Goal: Check status: Check status

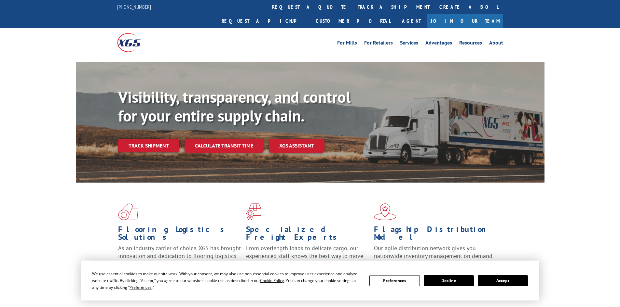
click at [166, 139] on link "Track shipment" at bounding box center [148, 146] width 61 height 14
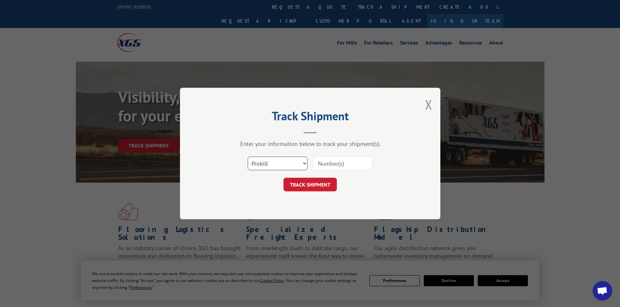
click at [296, 165] on select "Select category... Probill BOL PO" at bounding box center [278, 164] width 60 height 14
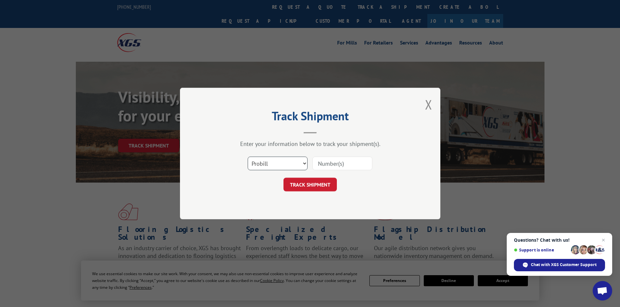
click at [296, 165] on select "Select category... Probill BOL PO" at bounding box center [278, 164] width 60 height 14
click at [340, 161] on input at bounding box center [342, 164] width 60 height 14
type input "137646"
click at [318, 188] on button "TRACK SHIPMENT" at bounding box center [309, 185] width 53 height 14
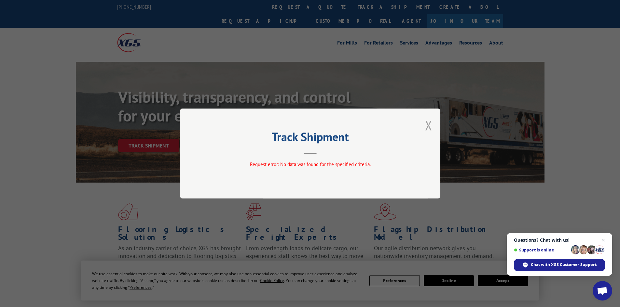
click at [429, 129] on button "Close modal" at bounding box center [428, 125] width 7 height 17
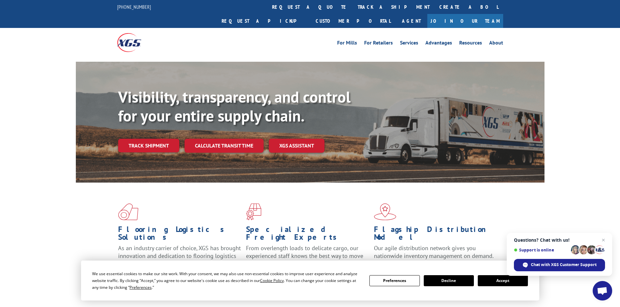
click at [137, 139] on link "Track shipment" at bounding box center [148, 146] width 61 height 14
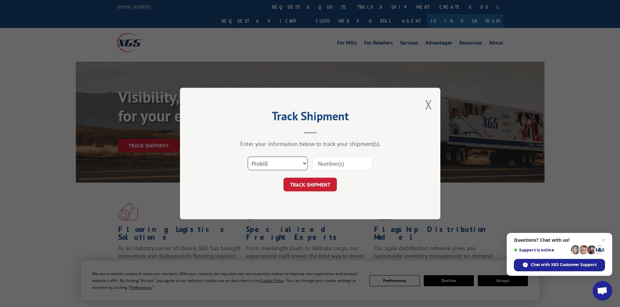
click at [265, 166] on select "Select category... Probill BOL PO" at bounding box center [278, 164] width 60 height 14
select select "bol"
click at [248, 157] on select "Select category... Probill BOL PO" at bounding box center [278, 164] width 60 height 14
click at [348, 167] on input at bounding box center [342, 164] width 60 height 14
type input "137646"
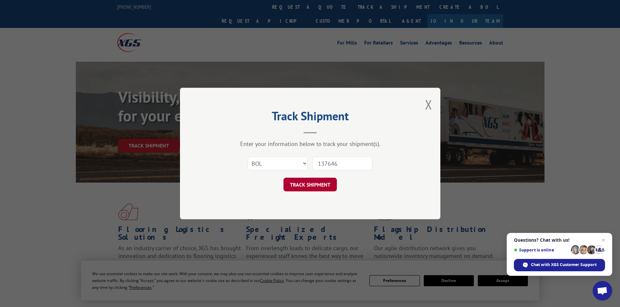
click at [322, 187] on button "TRACK SHIPMENT" at bounding box center [309, 185] width 53 height 14
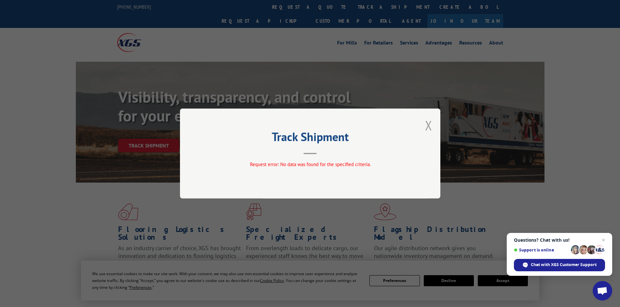
click at [427, 128] on button "Close modal" at bounding box center [428, 125] width 7 height 17
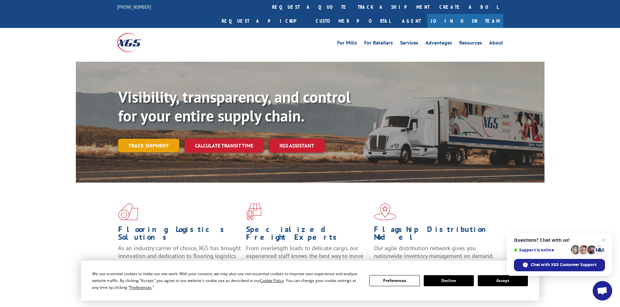
click at [152, 139] on link "Track shipment" at bounding box center [148, 146] width 61 height 14
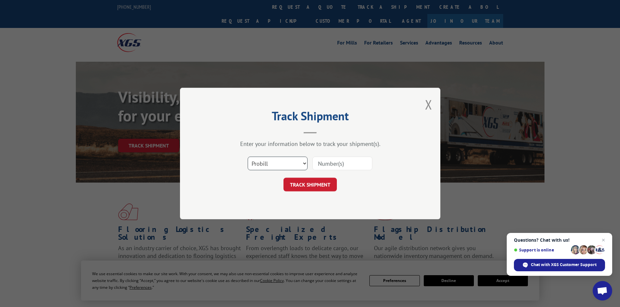
click at [289, 165] on select "Select category... Probill BOL PO" at bounding box center [278, 164] width 60 height 14
select select "po"
click at [248, 157] on select "Select category... Probill BOL PO" at bounding box center [278, 164] width 60 height 14
click at [333, 162] on input at bounding box center [342, 164] width 60 height 14
type input "CG510534"
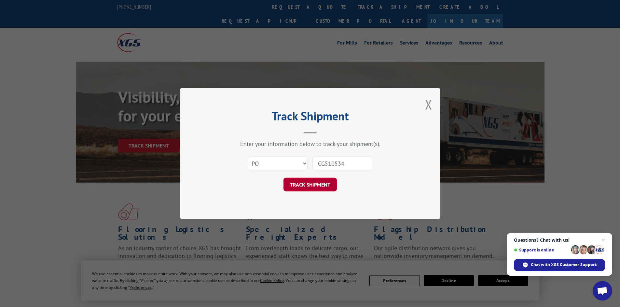
click at [318, 184] on button "TRACK SHIPMENT" at bounding box center [309, 185] width 53 height 14
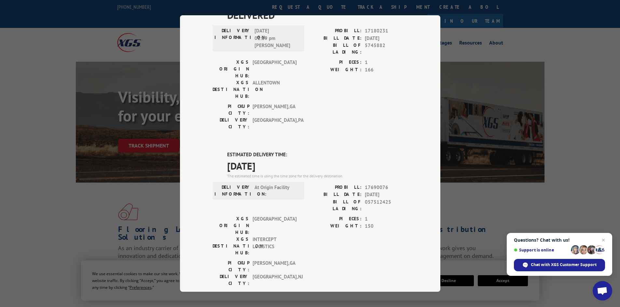
scroll to position [65, 0]
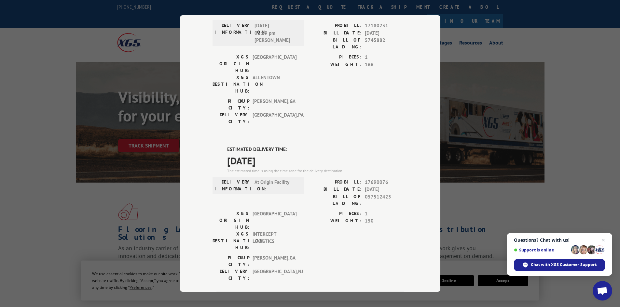
drag, startPoint x: 223, startPoint y: 128, endPoint x: 207, endPoint y: 128, distance: 16.6
click at [207, 128] on div "Track Shipment DELIVERED DELIVERY INFORMATION: [DATE] 01:19 pm [PERSON_NAME]: 1…" at bounding box center [310, 153] width 260 height 277
drag, startPoint x: 275, startPoint y: 220, endPoint x: 250, endPoint y: 200, distance: 32.0
click at [250, 255] on div "[GEOGRAPHIC_DATA]: [GEOGRAPHIC_DATA] , [GEOGRAPHIC_DATA]: [GEOGRAPHIC_DATA] , […" at bounding box center [256, 268] width 88 height 27
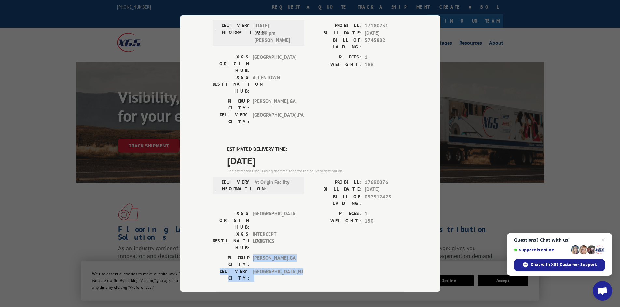
click at [252, 255] on span "[GEOGRAPHIC_DATA] , [GEOGRAPHIC_DATA]" at bounding box center [274, 262] width 44 height 14
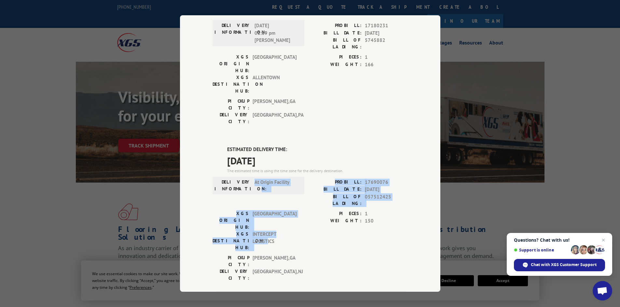
drag, startPoint x: 269, startPoint y: 183, endPoint x: 246, endPoint y: 165, distance: 29.6
click at [246, 165] on div "ESTIMATED DELIVERY TIME: [DATE] The estimated time is using the time zone for t…" at bounding box center [309, 263] width 195 height 234
click at [246, 179] on div "DELIVERY INFORMATION: At Origin Facility" at bounding box center [258, 195] width 92 height 32
drag, startPoint x: 380, startPoint y: 158, endPoint x: 324, endPoint y: 158, distance: 55.6
click at [324, 186] on div "BILL DATE: [DATE]" at bounding box center [359, 189] width 98 height 7
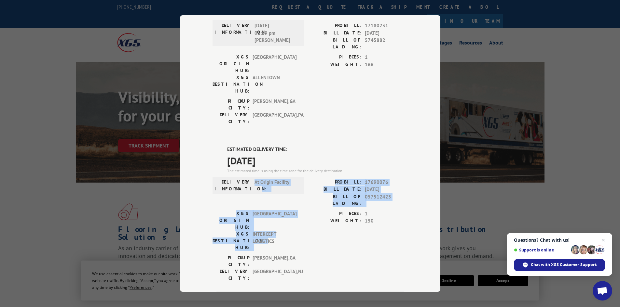
click at [324, 186] on label "BILL DATE:" at bounding box center [335, 189] width 51 height 7
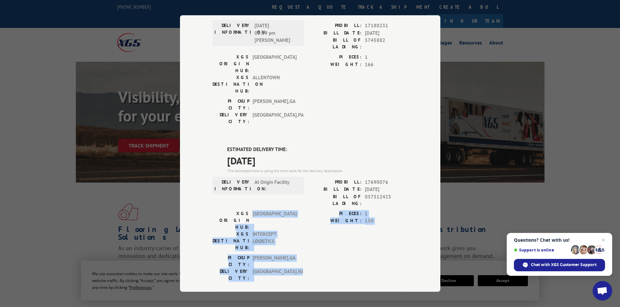
drag, startPoint x: 275, startPoint y: 223, endPoint x: 238, endPoint y: 177, distance: 59.0
click at [238, 177] on div "ESTIMATED DELIVERY TIME: [DATE] The estimated time is using the time zone for t…" at bounding box center [309, 263] width 195 height 234
click at [238, 210] on label "XGS ORIGIN HUB:" at bounding box center [230, 220] width 37 height 20
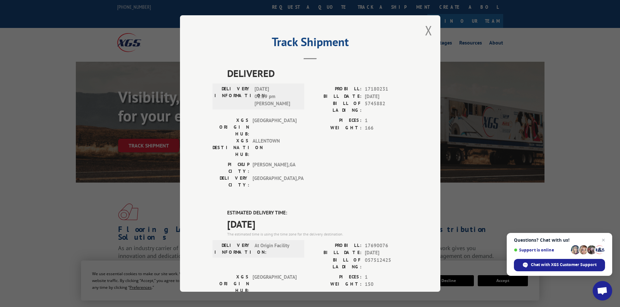
scroll to position [0, 0]
drag, startPoint x: 423, startPoint y: 34, endPoint x: 449, endPoint y: 66, distance: 40.9
click at [425, 34] on button "Close modal" at bounding box center [428, 31] width 7 height 17
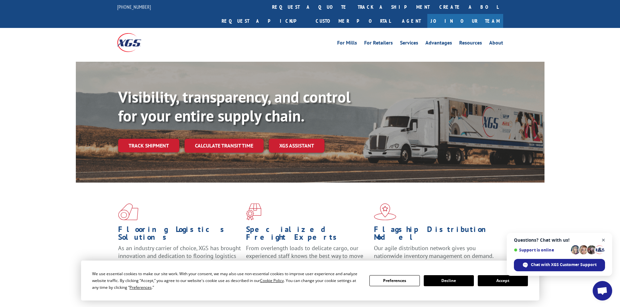
click at [604, 239] on span "Close chat" at bounding box center [603, 241] width 8 height 8
